Goal: Obtain resource: Obtain resource

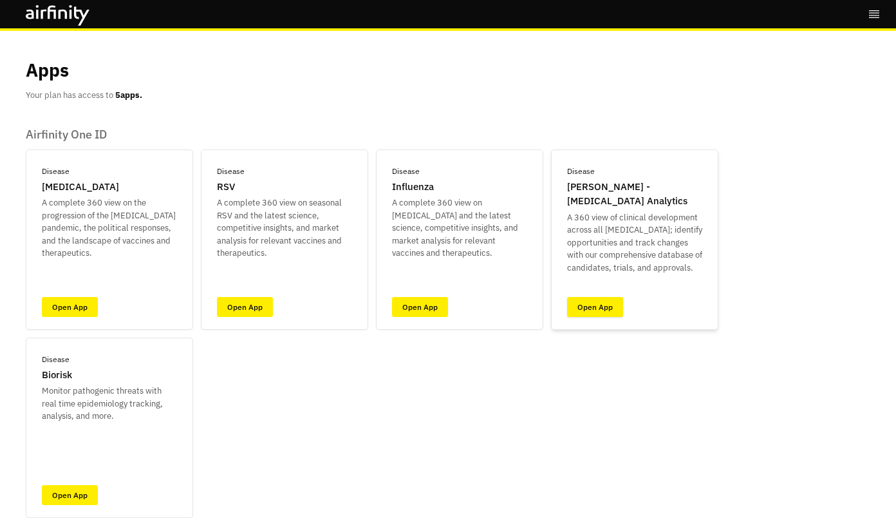
click at [594, 300] on link "Open App" at bounding box center [595, 307] width 56 height 20
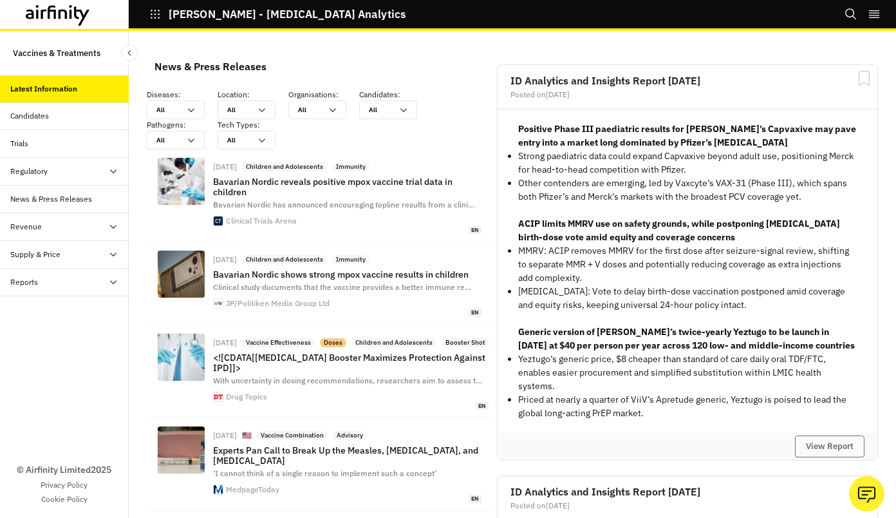
scroll to position [1062, 376]
click at [81, 110] on div "Candidates" at bounding box center [69, 116] width 118 height 12
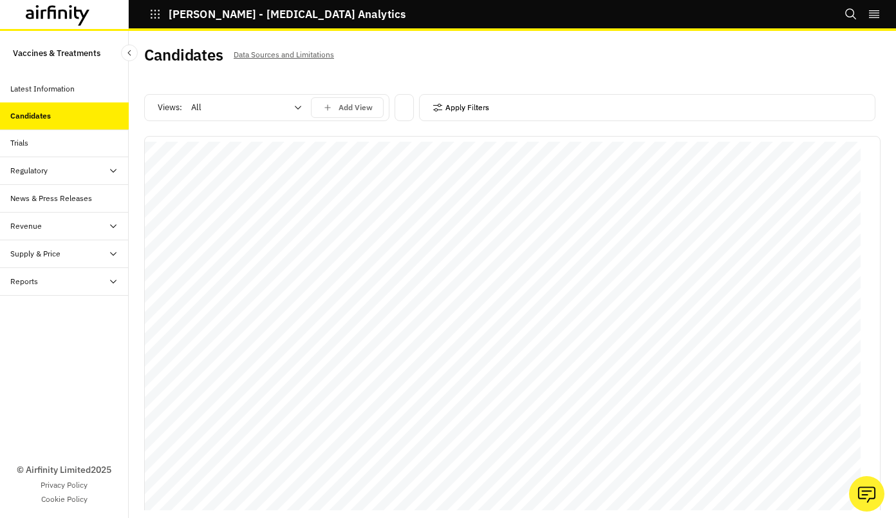
click at [464, 111] on button "Apply Filters" at bounding box center [461, 107] width 57 height 21
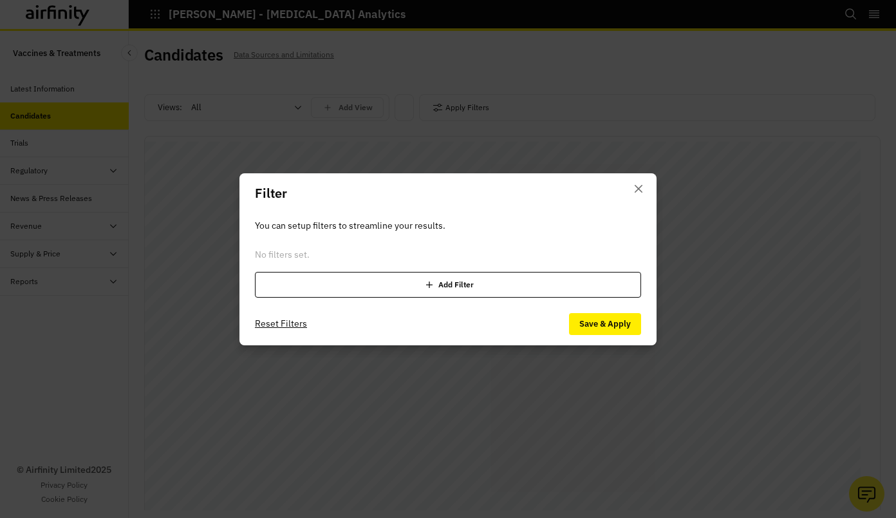
click at [458, 285] on div "Add Filter" at bounding box center [448, 285] width 386 height 26
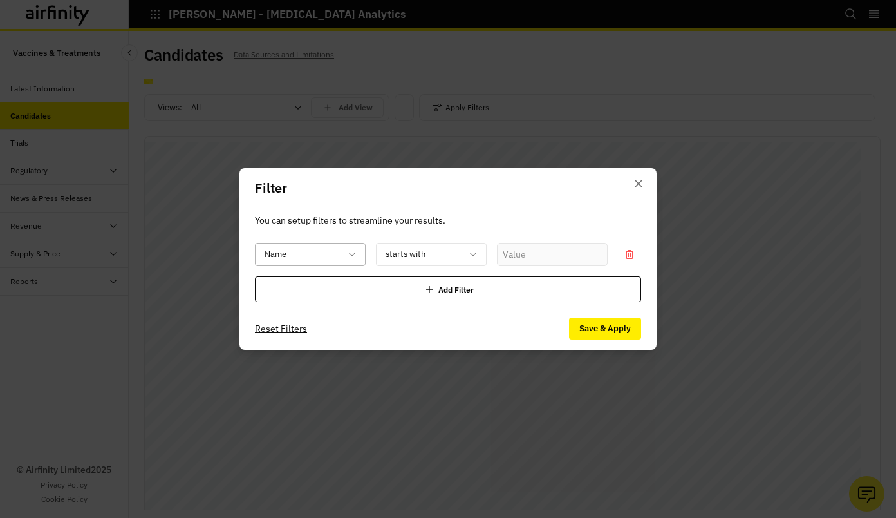
click at [358, 256] on div "Name" at bounding box center [310, 254] width 111 height 23
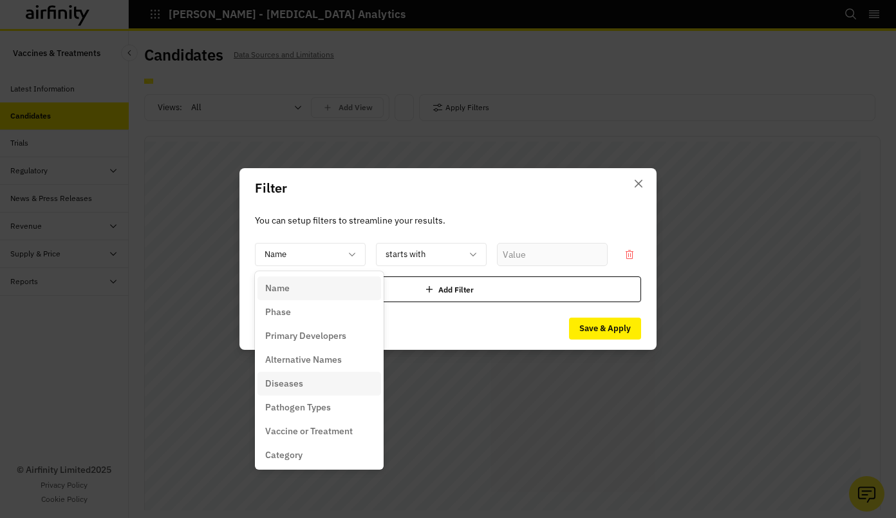
click at [355, 375] on div "Diseases" at bounding box center [320, 383] width 124 height 24
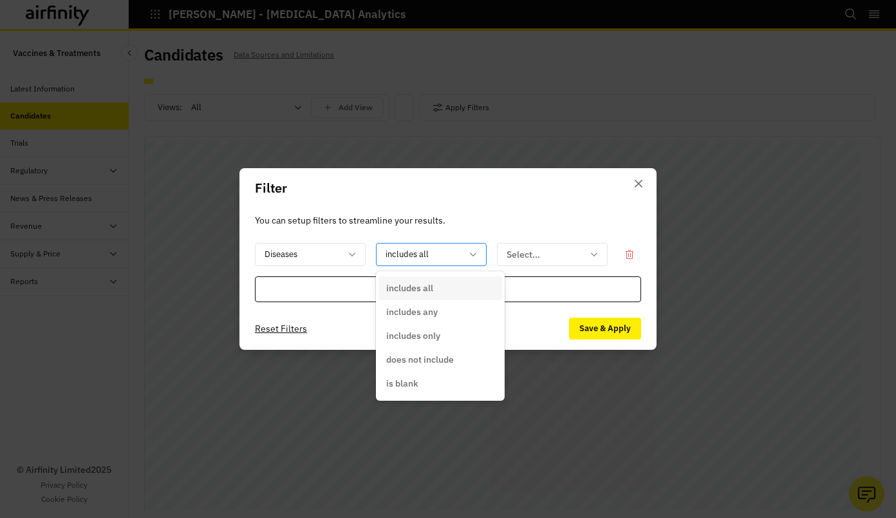
click at [476, 254] on icon at bounding box center [473, 254] width 10 height 10
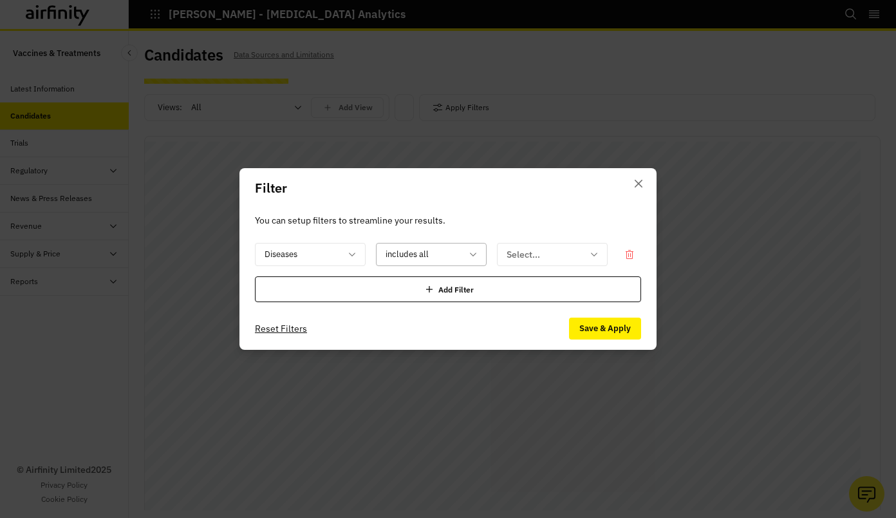
click at [521, 200] on header "Filter" at bounding box center [447, 188] width 417 height 40
click at [639, 189] on button "Close" at bounding box center [638, 183] width 21 height 21
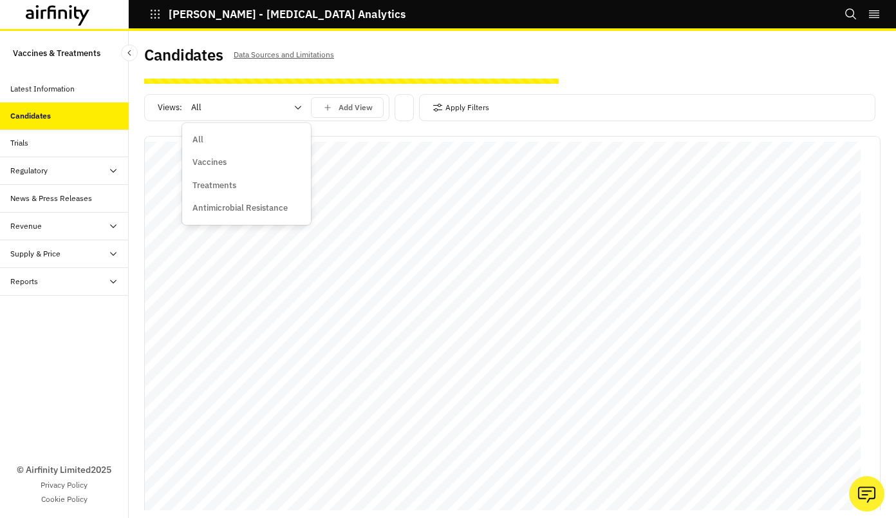
click at [297, 108] on icon at bounding box center [298, 107] width 10 height 10
click at [216, 160] on p "Vaccines" at bounding box center [209, 162] width 34 height 13
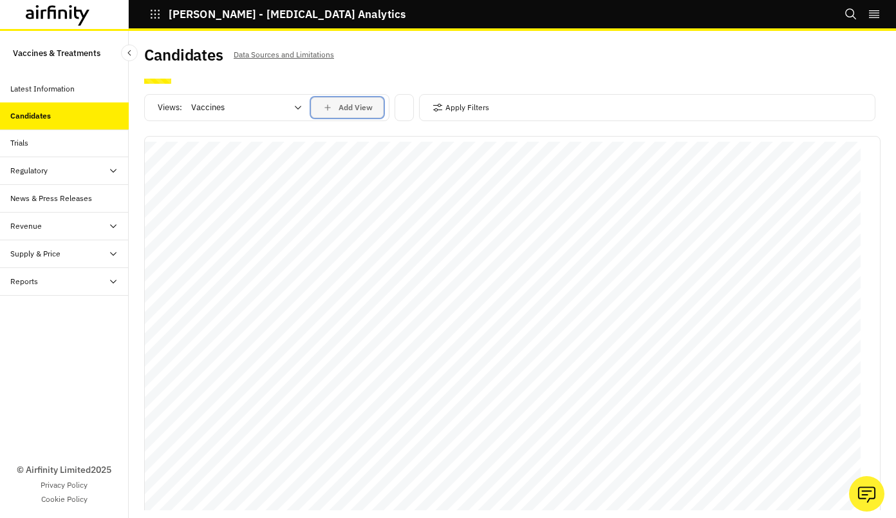
click at [362, 111] on div "Views: option Vaccines, selected. Vaccines Add View" at bounding box center [266, 110] width 245 height 32
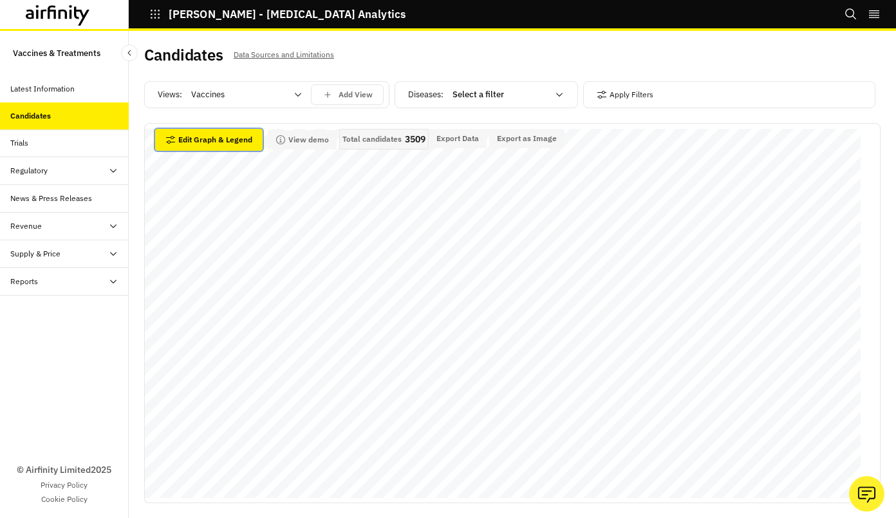
click at [234, 143] on button "Edit Graph & Legend" at bounding box center [209, 140] width 108 height 22
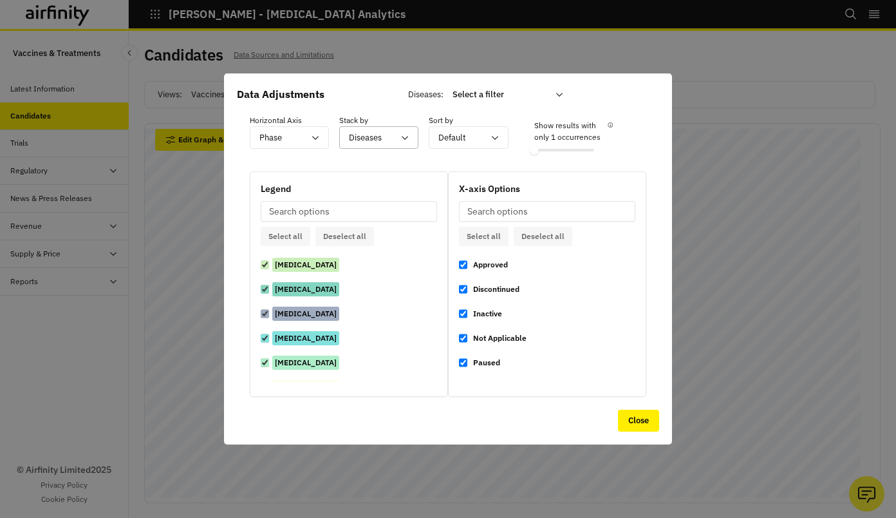
click at [397, 139] on div "Diseases" at bounding box center [370, 137] width 60 height 21
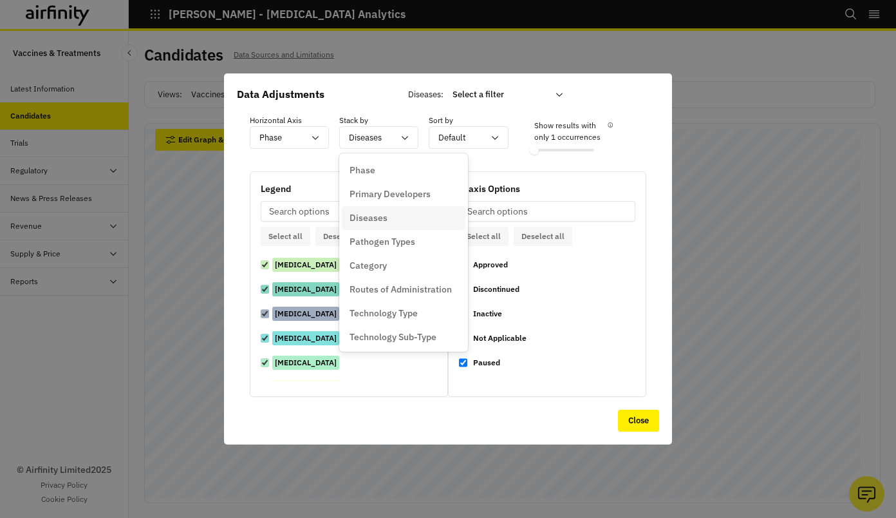
click at [391, 214] on div "Diseases" at bounding box center [404, 218] width 108 height 14
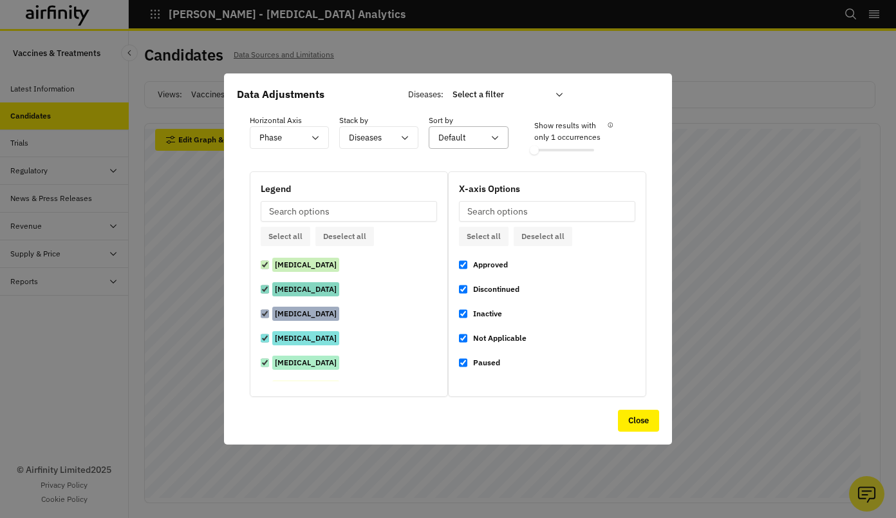
click at [491, 135] on icon at bounding box center [495, 138] width 10 height 10
click at [633, 422] on button "Close" at bounding box center [638, 420] width 41 height 22
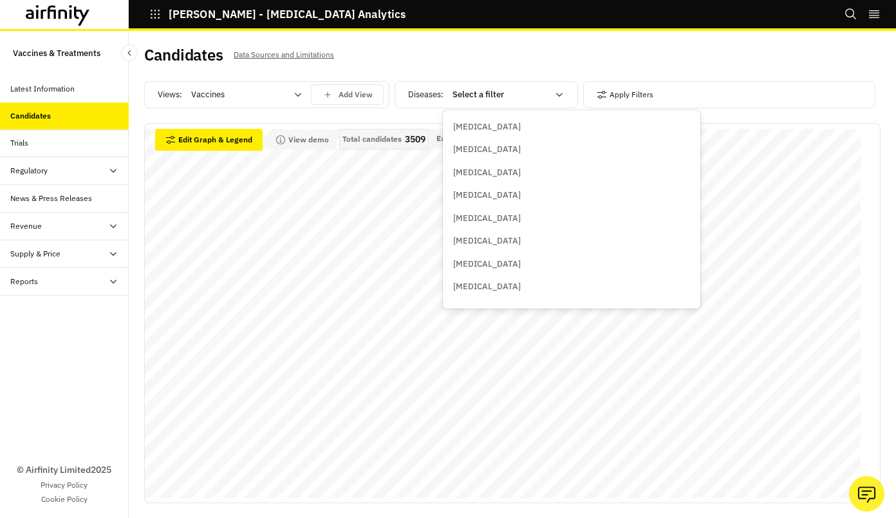
click at [566, 100] on div "Select a filter" at bounding box center [508, 94] width 129 height 21
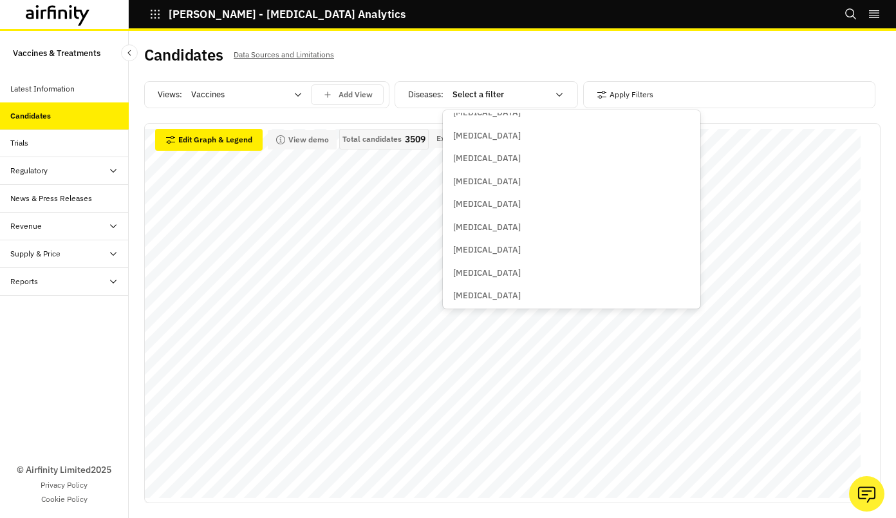
scroll to position [1803, 0]
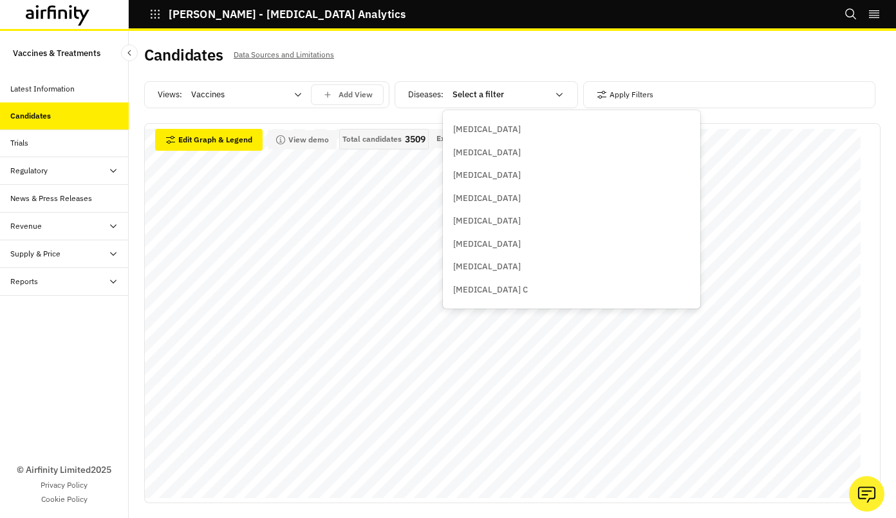
click at [479, 203] on p "Malaria" at bounding box center [487, 198] width 68 height 13
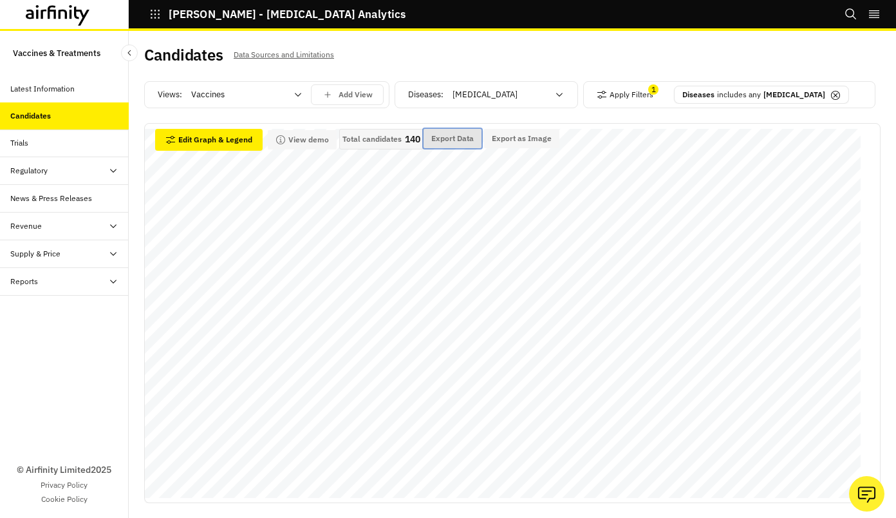
click at [458, 141] on button "Export Data" at bounding box center [453, 138] width 58 height 19
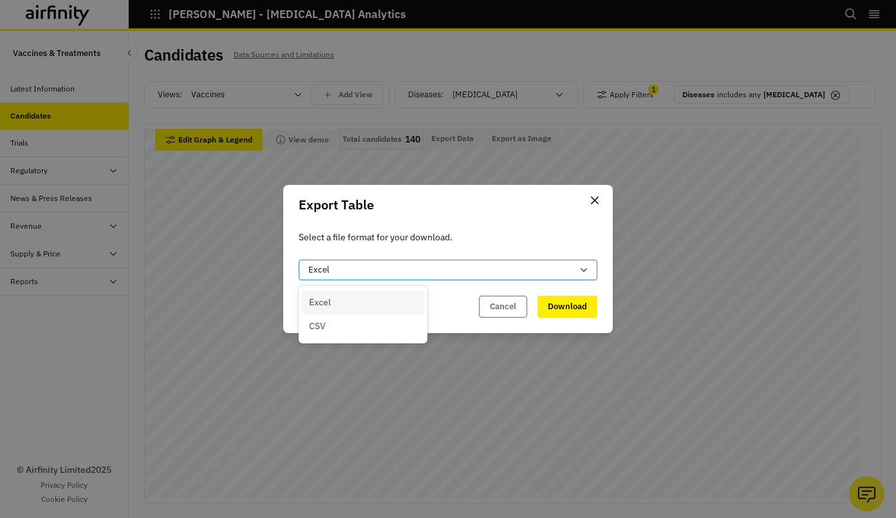
click at [583, 274] on icon at bounding box center [584, 270] width 10 height 10
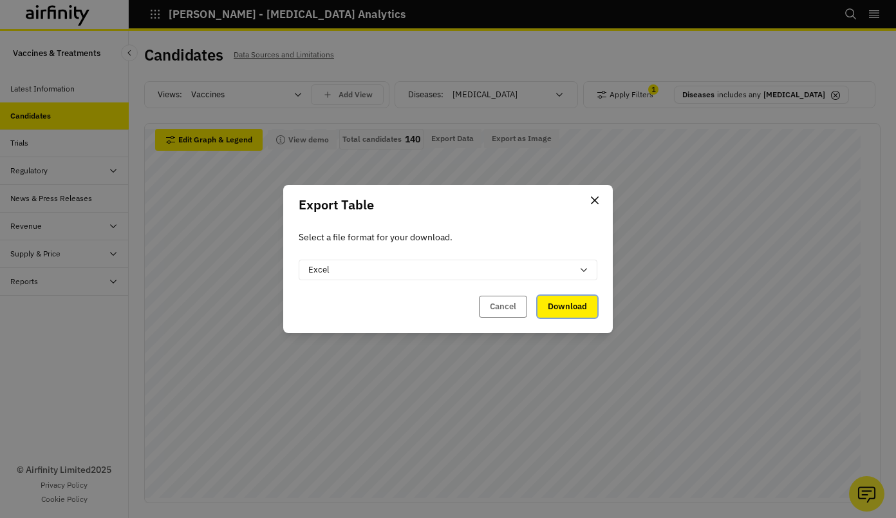
click at [572, 311] on button "Download" at bounding box center [568, 306] width 60 height 22
